Goal: Check status: Check status

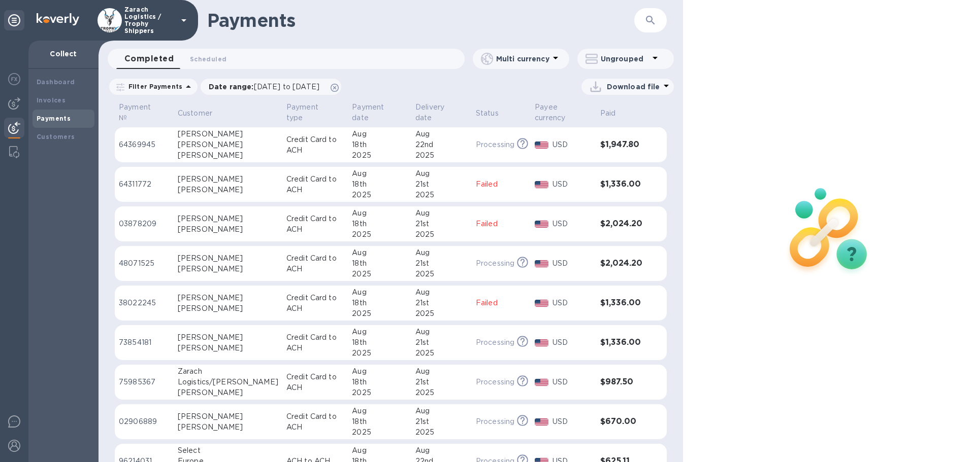
click at [136, 265] on p "48071525" at bounding box center [144, 263] width 51 height 11
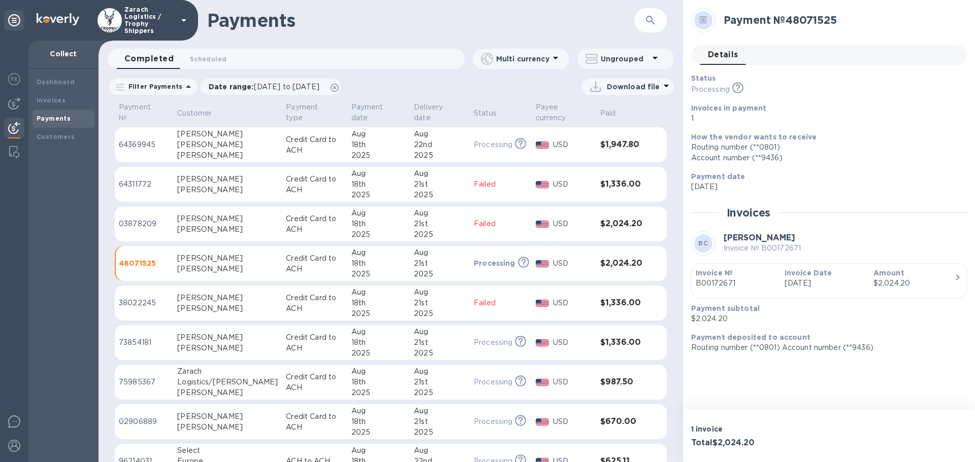
click at [132, 337] on td "73854181" at bounding box center [144, 343] width 58 height 36
click at [133, 344] on p "73854181" at bounding box center [144, 343] width 50 height 10
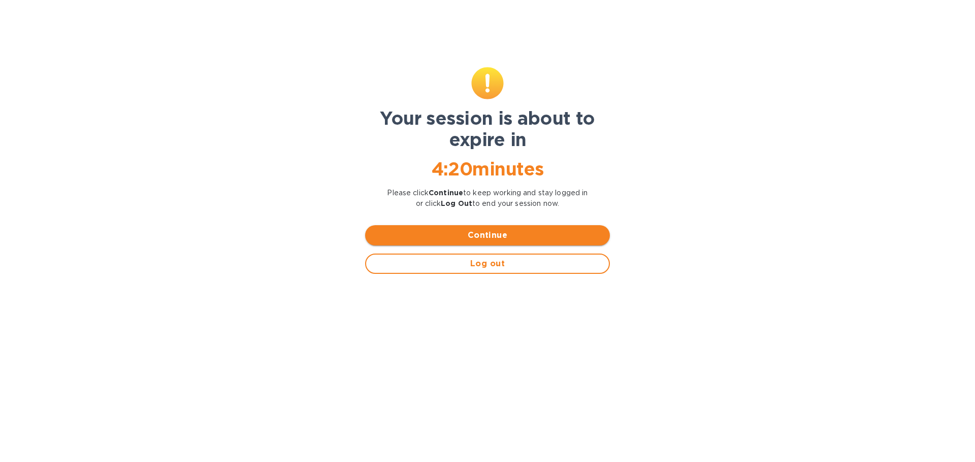
click at [483, 231] on span "Continue" at bounding box center [487, 235] width 228 height 12
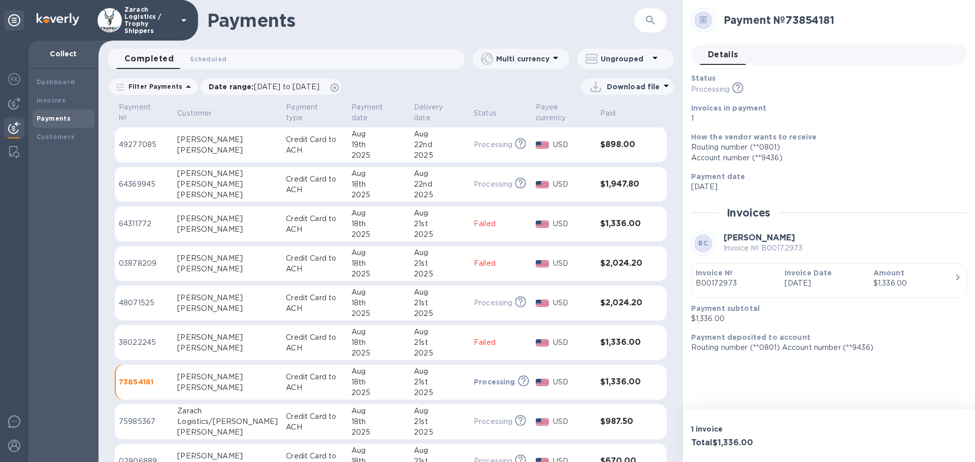
click at [137, 141] on p "49277085" at bounding box center [144, 145] width 50 height 11
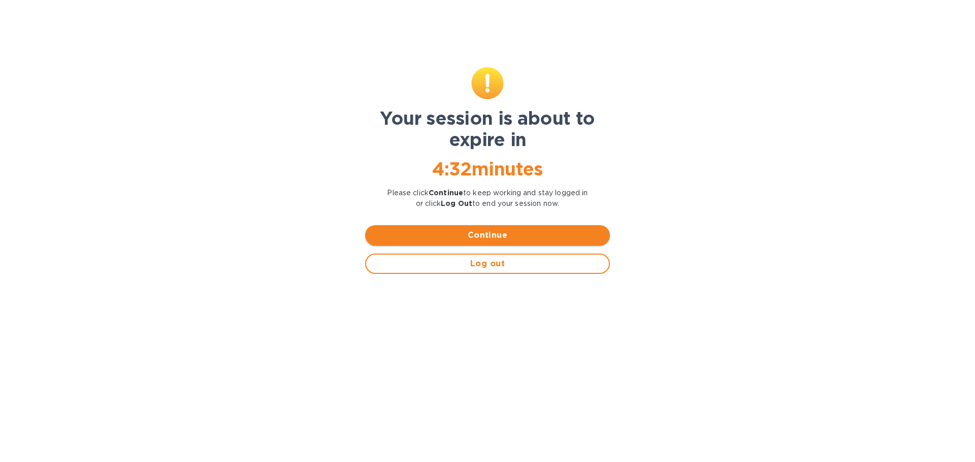
click at [490, 236] on span "Continue" at bounding box center [487, 235] width 228 height 12
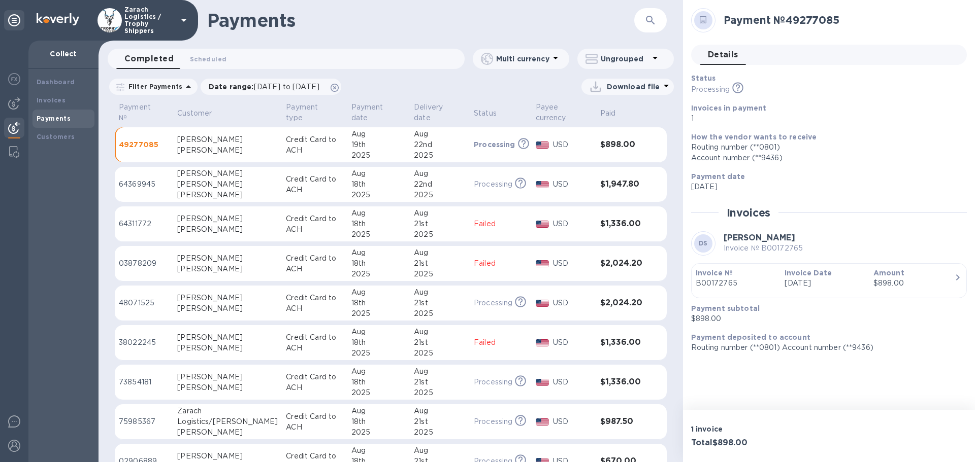
click at [149, 185] on p "64369945" at bounding box center [144, 184] width 50 height 11
